Goal: Information Seeking & Learning: Learn about a topic

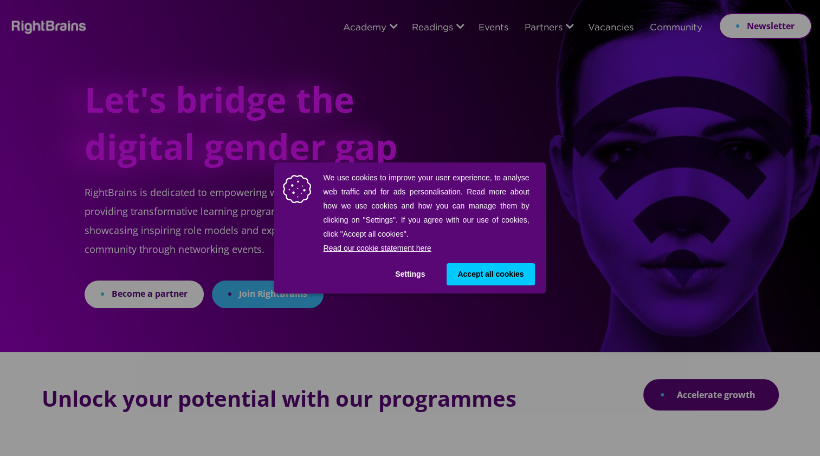
click at [471, 275] on span "Accept all cookies" at bounding box center [490, 274] width 66 height 11
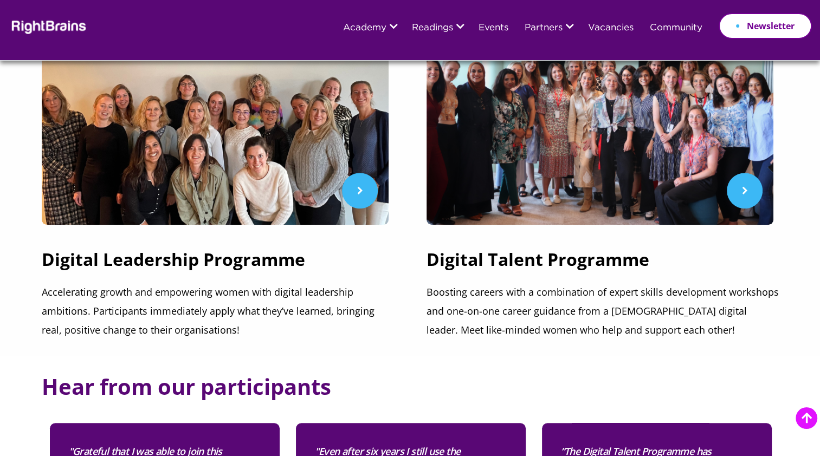
scroll to position [358, 0]
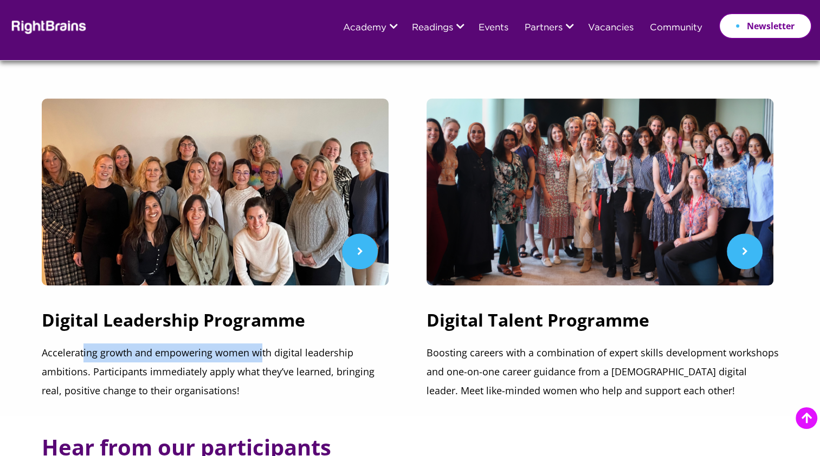
drag, startPoint x: 83, startPoint y: 346, endPoint x: 264, endPoint y: 352, distance: 181.1
click at [264, 352] on p "Accelerating growth and empowering women with digital leadership ambitions. Par…" at bounding box center [218, 371] width 352 height 57
click at [267, 353] on p "Accelerating growth and empowering women with digital leadership ambitions. Par…" at bounding box center [218, 371] width 352 height 57
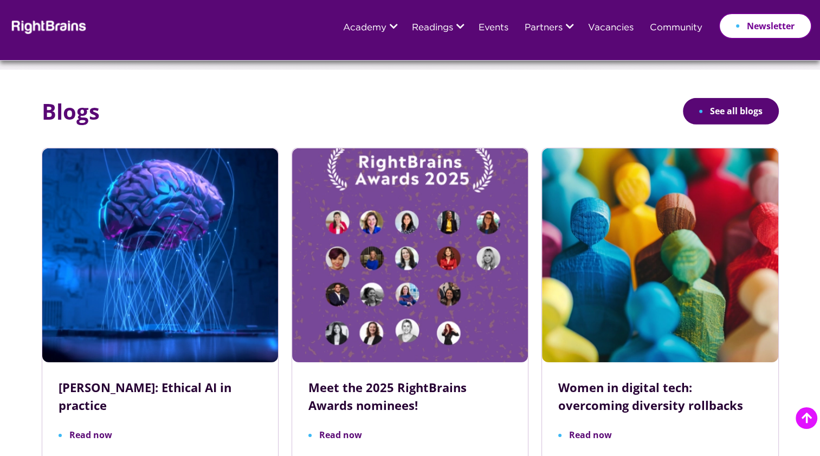
scroll to position [3372, 0]
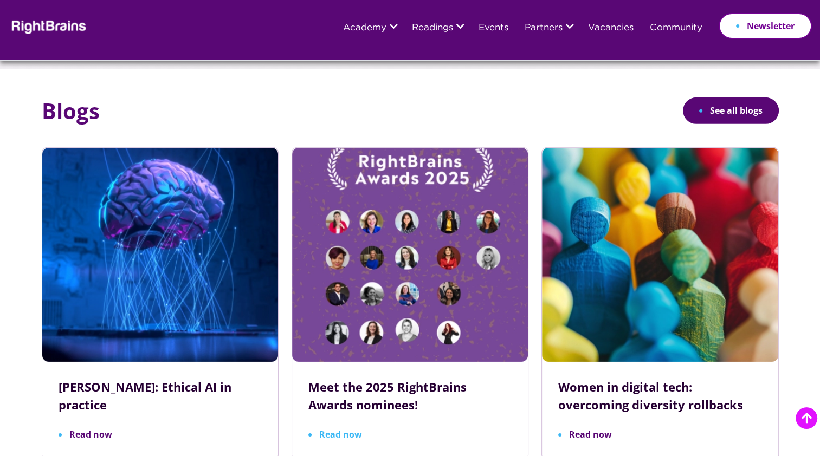
click at [412, 378] on h3 "Meet the 2025 RightBrains Awards nominees!" at bounding box center [409, 396] width 203 height 36
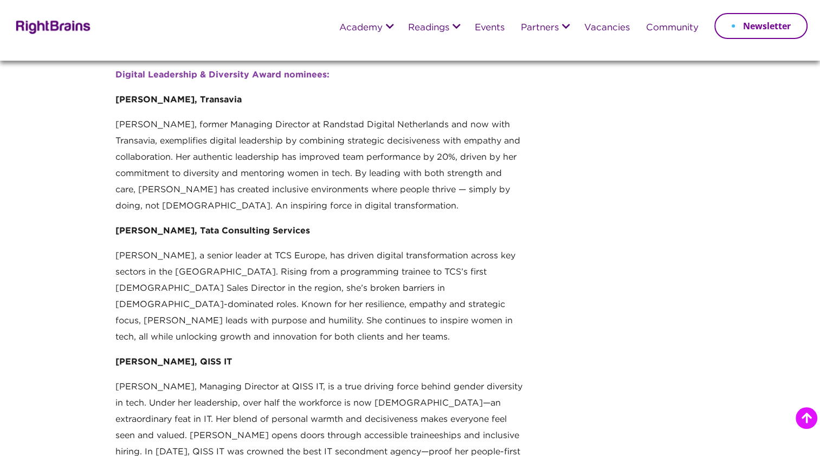
scroll to position [314, 0]
drag, startPoint x: 397, startPoint y: 128, endPoint x: 412, endPoint y: 127, distance: 14.6
click at [412, 127] on p "Anka, former Managing Director at Randstad Digital Netherlands and now with Tra…" at bounding box center [318, 171] width 407 height 106
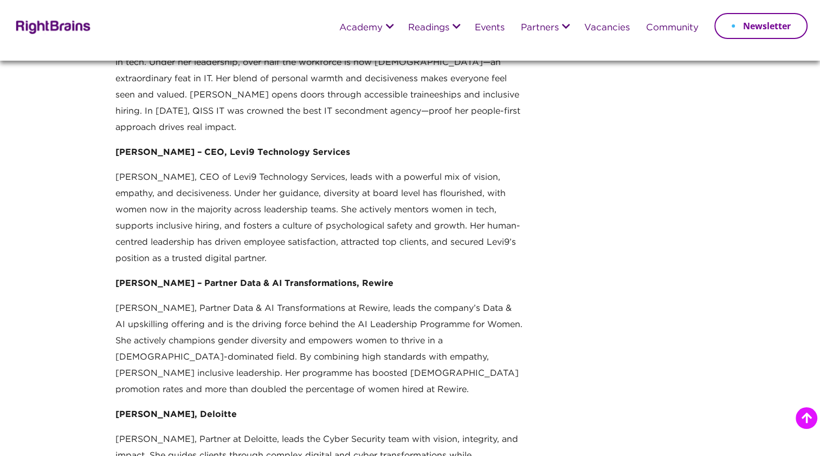
scroll to position [679, 0]
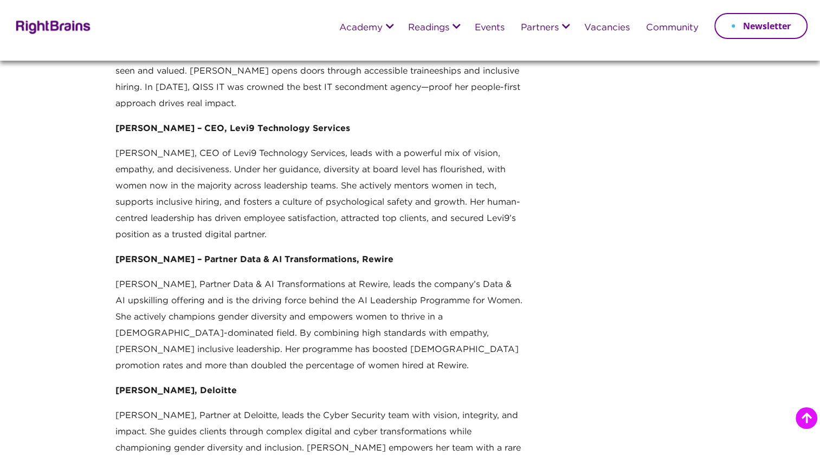
click at [232, 146] on p "Angelina Best, CEO of Levi9 Technology Services, leads with a powerful mix of v…" at bounding box center [318, 199] width 407 height 106
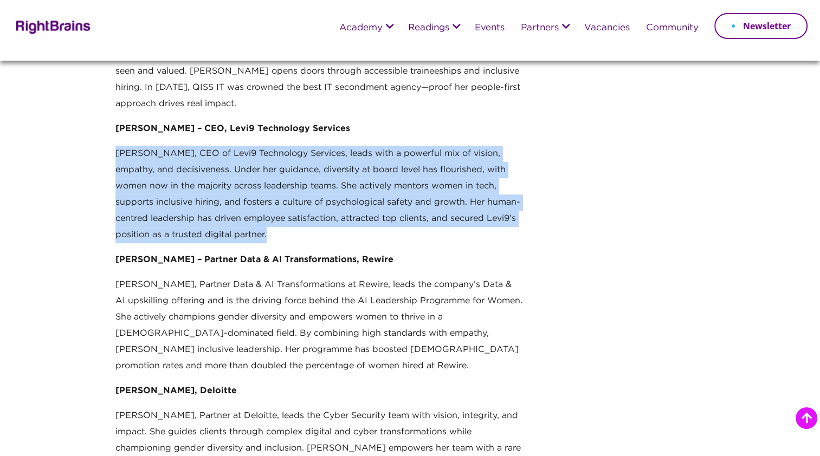
click at [232, 146] on p "Angelina Best, CEO of Levi9 Technology Services, leads with a powerful mix of v…" at bounding box center [318, 199] width 407 height 106
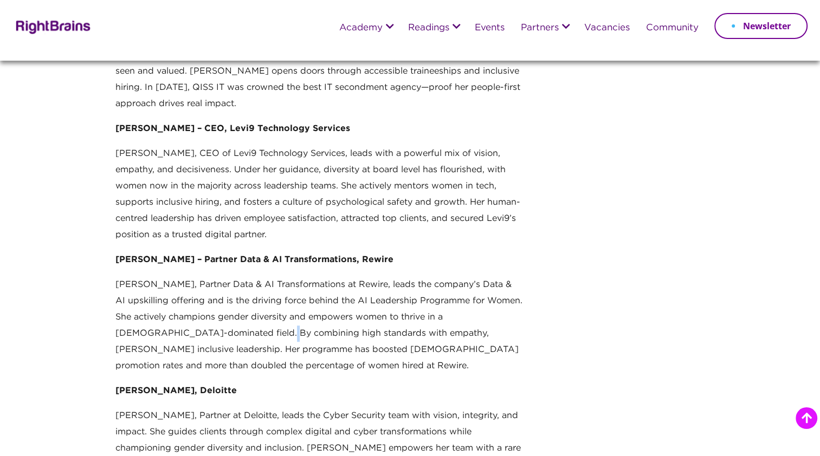
drag, startPoint x: 232, startPoint y: 142, endPoint x: 238, endPoint y: 300, distance: 157.8
click at [238, 300] on p "Laura Brandwacht, Partner Data & AI Transformations at Rewire, leads the compan…" at bounding box center [318, 330] width 407 height 106
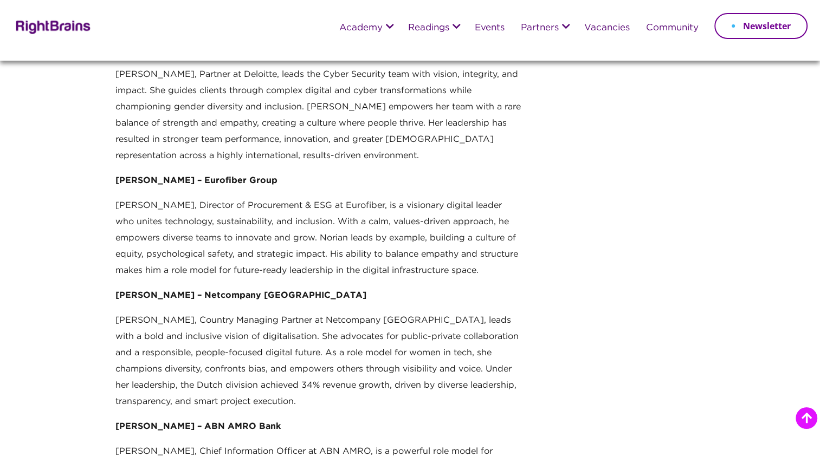
scroll to position [1022, 0]
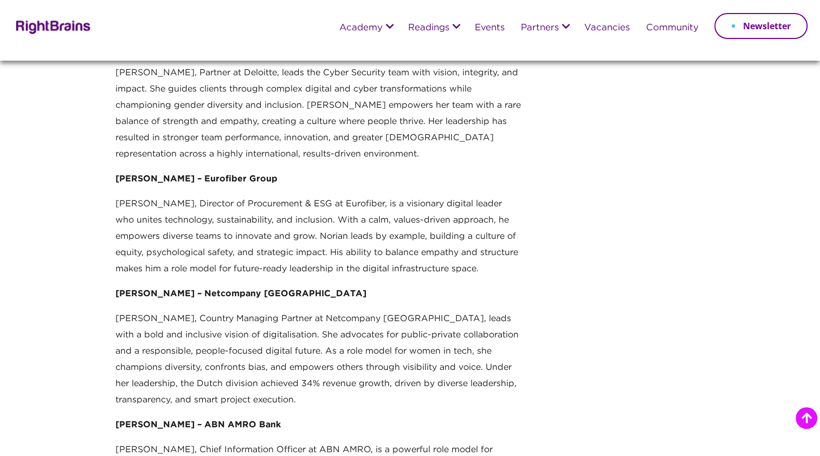
click at [284, 224] on p "Norian Wasch, Director of Procurement & ESG at Eurofiber, is a visionary digita…" at bounding box center [318, 241] width 407 height 90
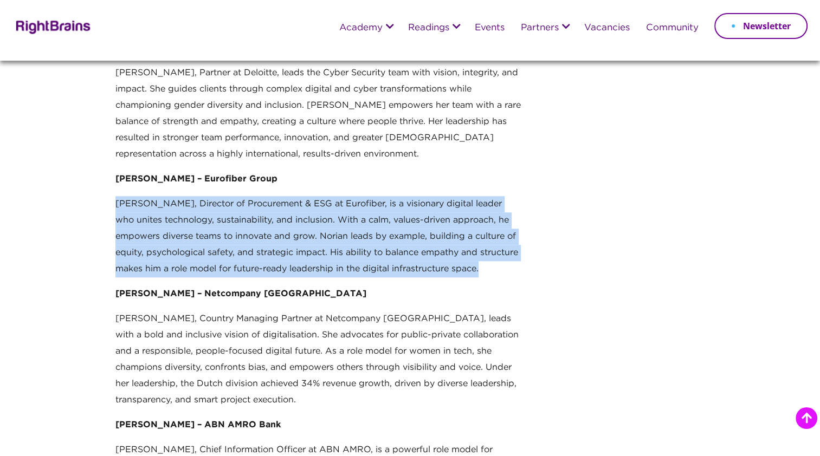
click at [284, 224] on p "Norian Wasch, Director of Procurement & ESG at Eurofiber, is a visionary digita…" at bounding box center [318, 241] width 407 height 90
click at [45, 22] on img at bounding box center [51, 26] width 79 height 16
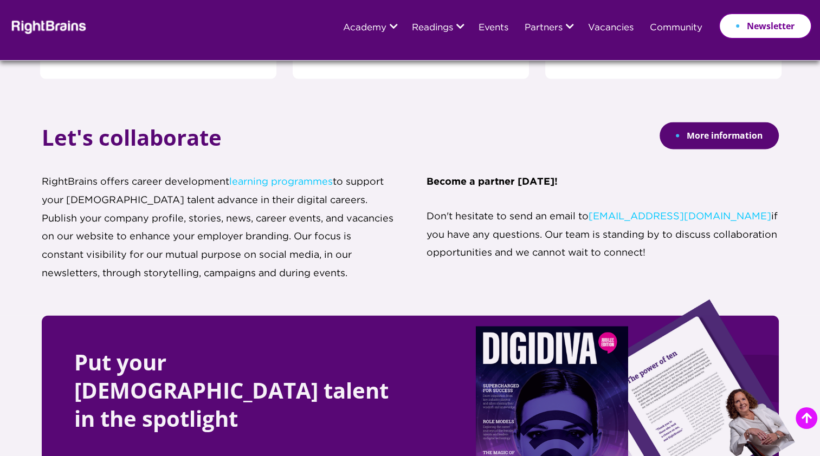
scroll to position [2011, 0]
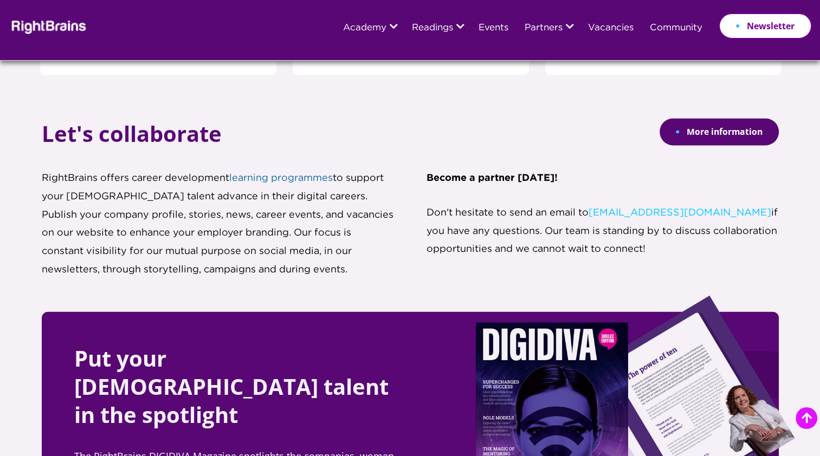
click at [271, 173] on link "learning programmes" at bounding box center [280, 177] width 103 height 9
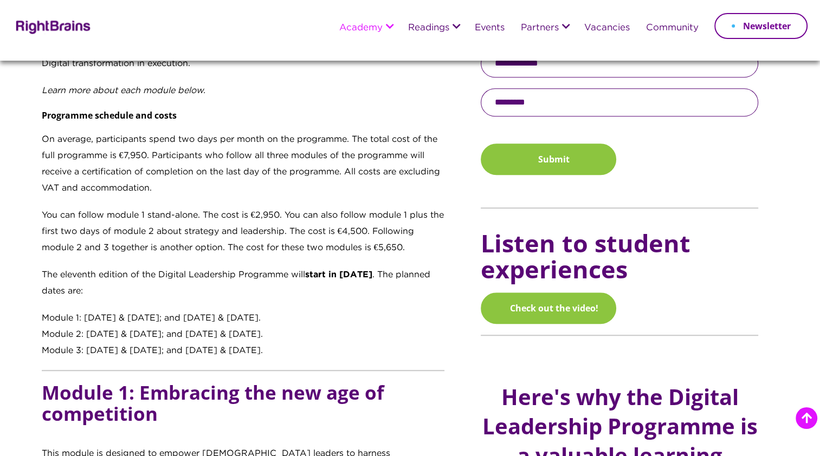
scroll to position [735, 0]
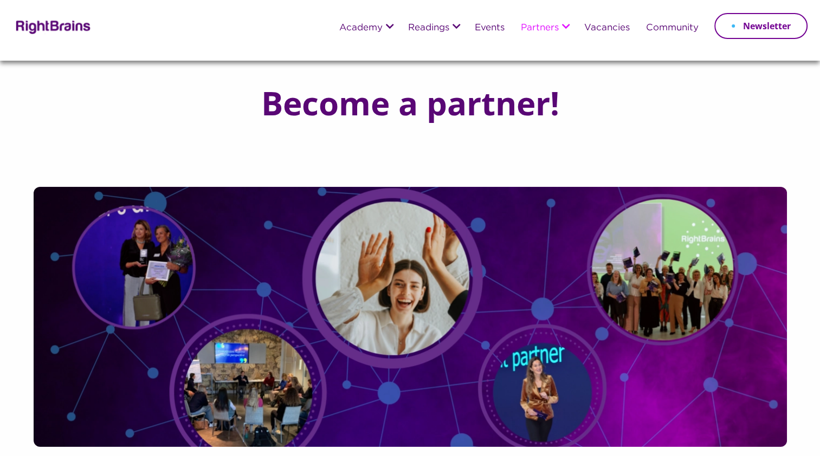
click at [373, 96] on link "Digital Talent Programme" at bounding box center [397, 89] width 113 height 33
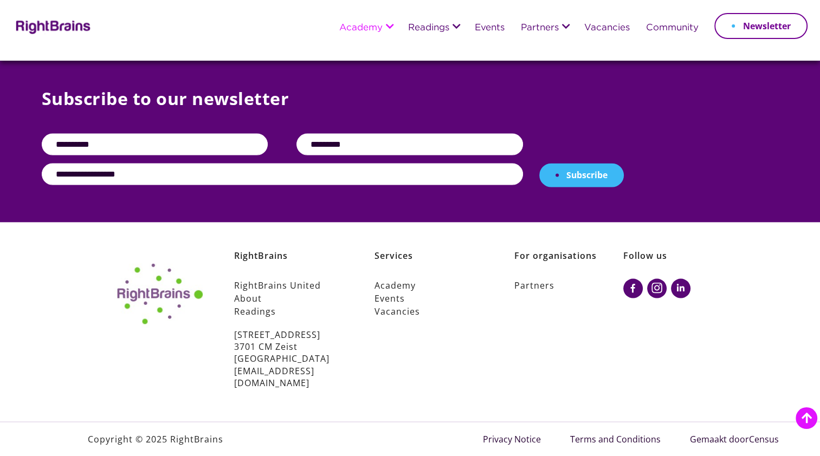
scroll to position [2110, 0]
click at [412, 318] on link "Vacancies" at bounding box center [428, 311] width 109 height 13
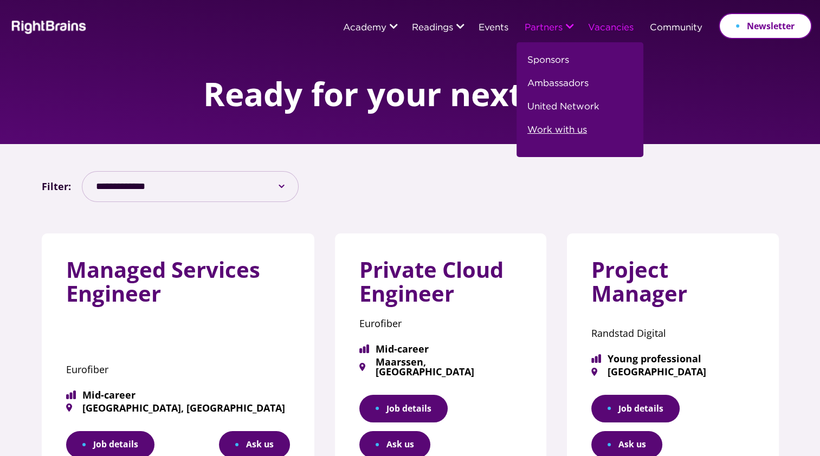
click at [574, 131] on link "Work with us" at bounding box center [557, 134] width 60 height 23
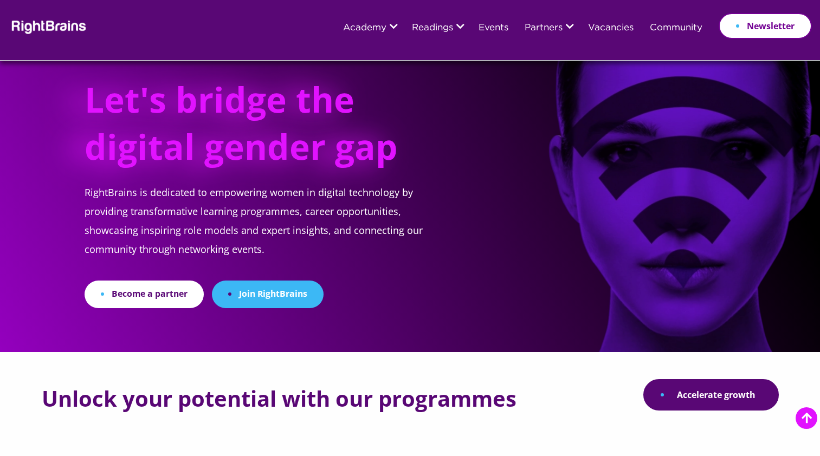
scroll to position [2021, 0]
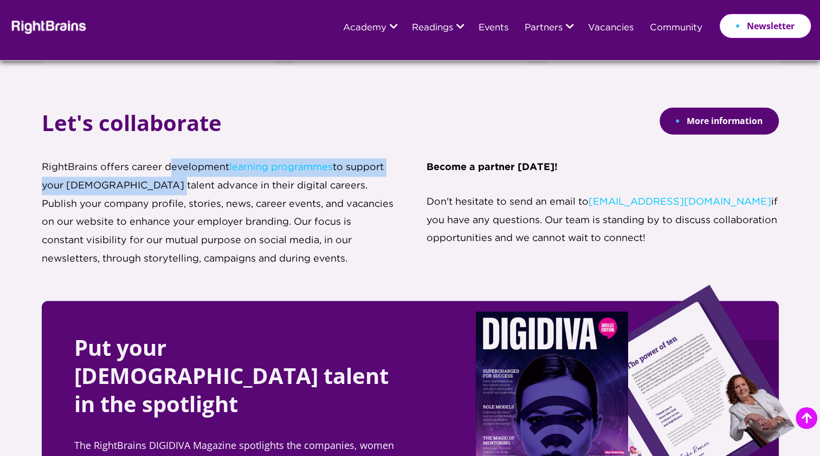
drag, startPoint x: 158, startPoint y: 184, endPoint x: 194, endPoint y: 172, distance: 38.2
click at [194, 172] on p "RightBrains offers career development learning programmes to support your [DEMO…" at bounding box center [218, 221] width 352 height 126
click at [197, 172] on p "RightBrains offers career development learning programmes to support your [DEMO…" at bounding box center [218, 221] width 352 height 126
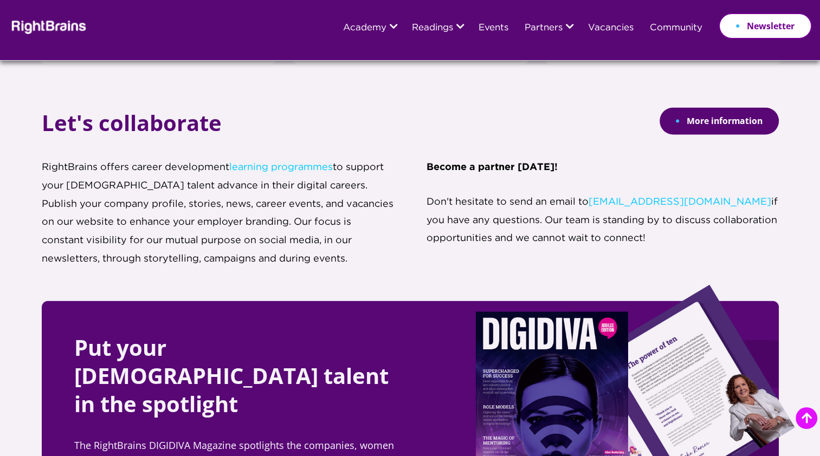
click at [170, 198] on p "RightBrains offers career development learning programmes to support your [DEMO…" at bounding box center [218, 221] width 352 height 126
drag, startPoint x: 180, startPoint y: 188, endPoint x: 202, endPoint y: 185, distance: 21.8
click at [202, 185] on p "RightBrains offers career development learning programmes to support your [DEMO…" at bounding box center [218, 221] width 352 height 126
drag, startPoint x: 202, startPoint y: 185, endPoint x: 217, endPoint y: 203, distance: 23.0
click at [217, 203] on p "RightBrains offers career development learning programmes to support your [DEMO…" at bounding box center [218, 221] width 352 height 126
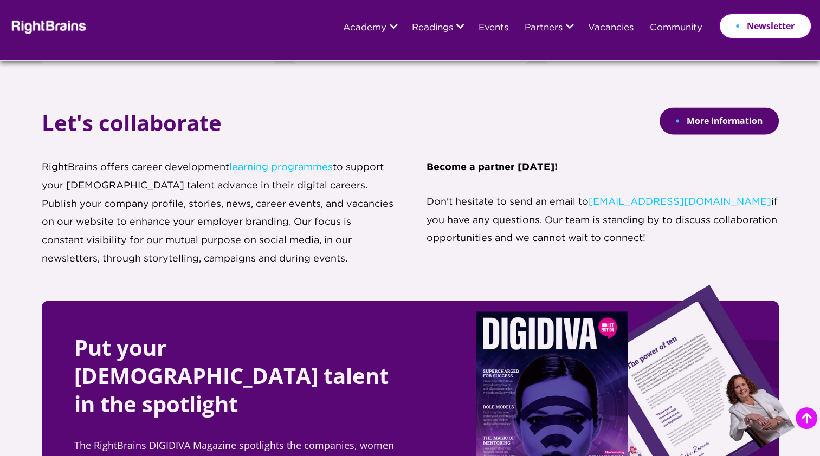
drag, startPoint x: 217, startPoint y: 203, endPoint x: 226, endPoint y: 202, distance: 9.3
click at [226, 202] on p "RightBrains offers career development learning programmes to support your [DEMO…" at bounding box center [218, 221] width 352 height 126
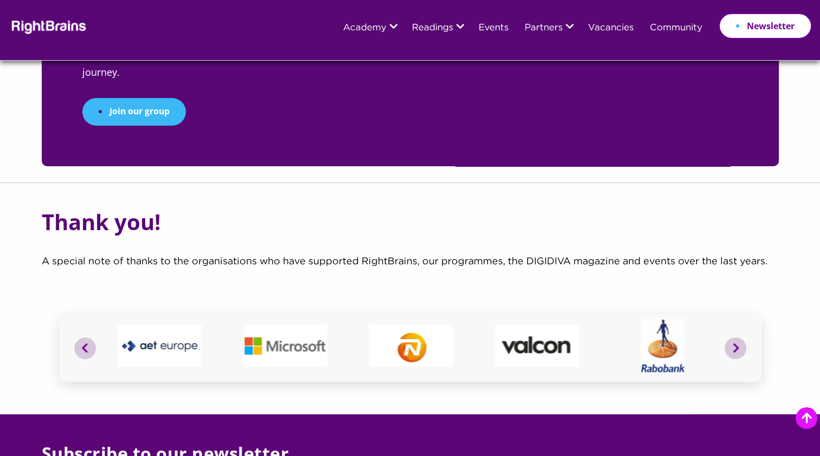
scroll to position [4024, 0]
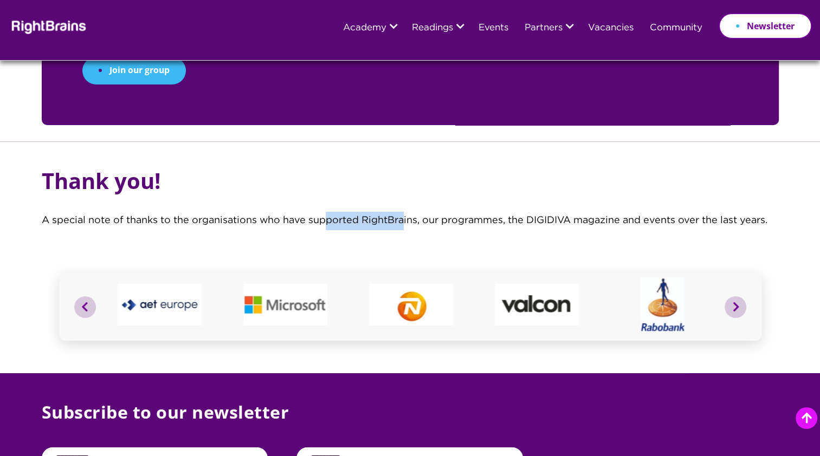
drag, startPoint x: 327, startPoint y: 163, endPoint x: 450, endPoint y: 158, distance: 122.5
click at [450, 212] on p "A special note of thanks to the organisations who have supported RightBrains, o…" at bounding box center [410, 229] width 737 height 35
drag, startPoint x: 555, startPoint y: 158, endPoint x: 594, endPoint y: 160, distance: 39.1
click at [594, 212] on p "A special note of thanks to the organisations who have supported RightBrains, o…" at bounding box center [410, 229] width 737 height 35
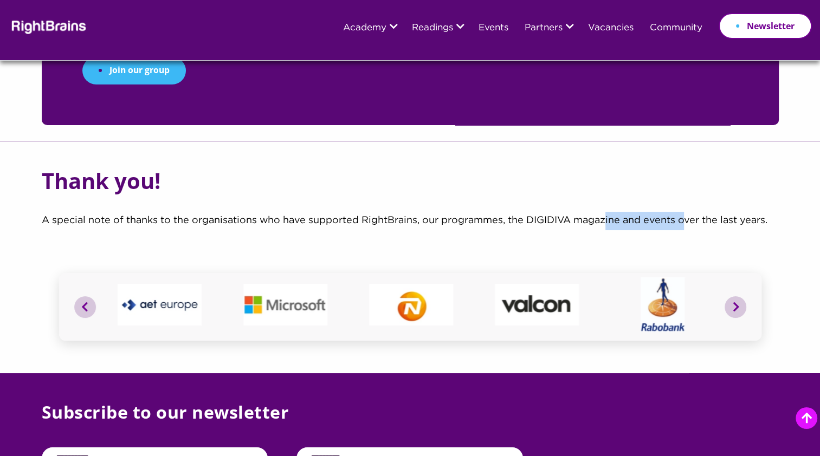
drag, startPoint x: 594, startPoint y: 160, endPoint x: 691, endPoint y: 161, distance: 97.5
click at [691, 212] on p "A special note of thanks to the organisations who have supported RightBrains, o…" at bounding box center [410, 229] width 737 height 35
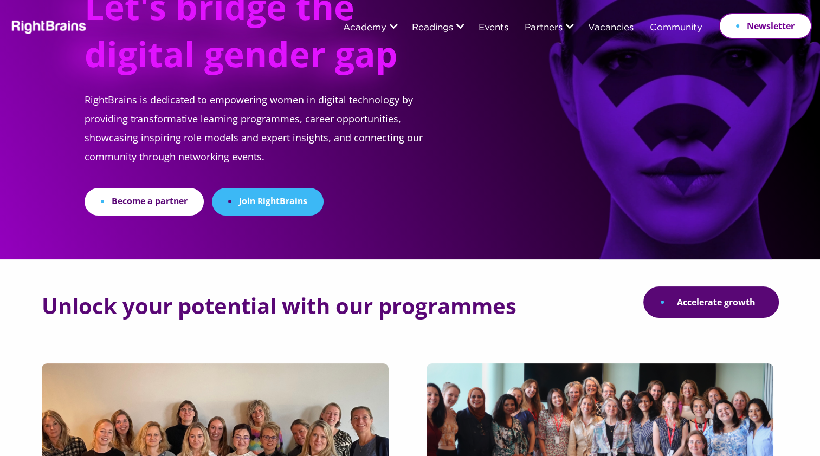
scroll to position [0, 0]
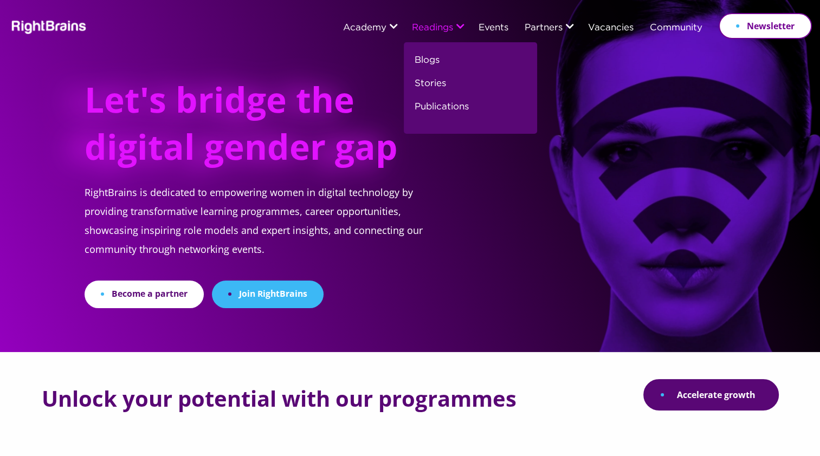
click at [445, 24] on link "Readings" at bounding box center [432, 28] width 41 height 10
